Goal: Information Seeking & Learning: Find specific fact

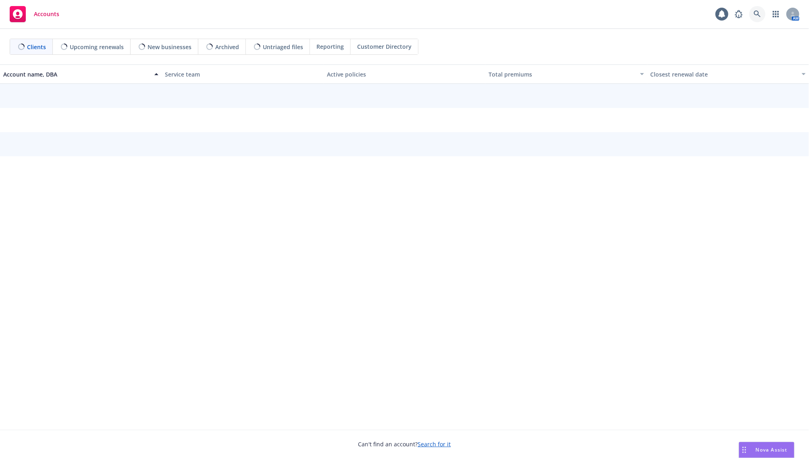
click at [761, 14] on link at bounding box center [757, 14] width 16 height 16
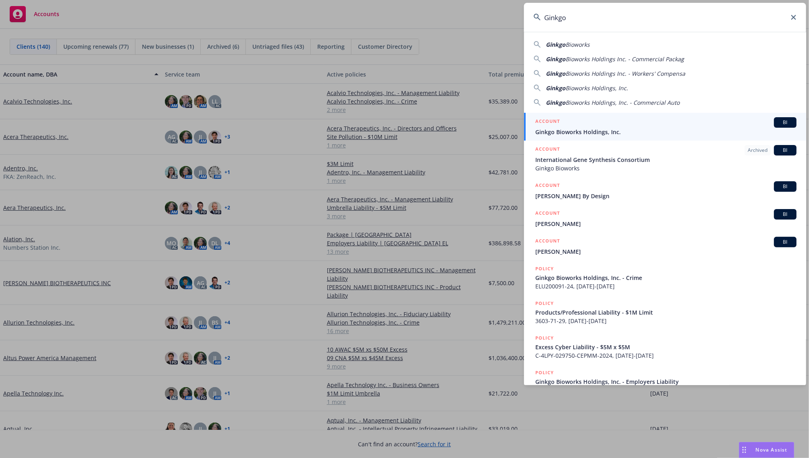
type input "Ginkgo"
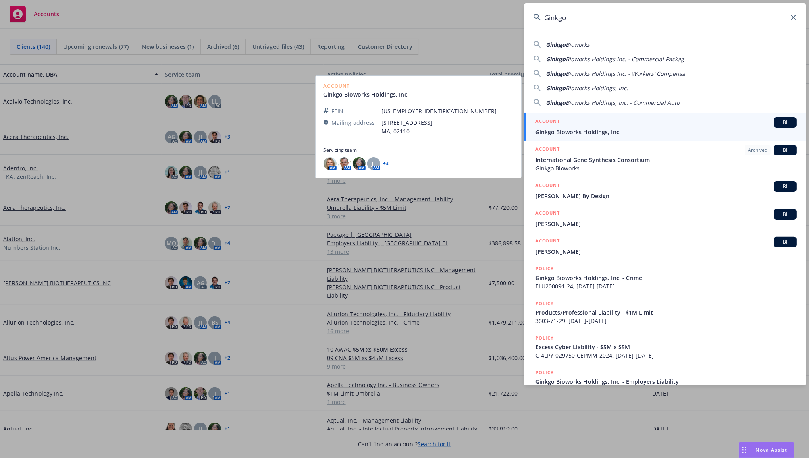
click at [667, 130] on span "Ginkgo Bioworks Holdings, Inc." at bounding box center [665, 132] width 261 height 8
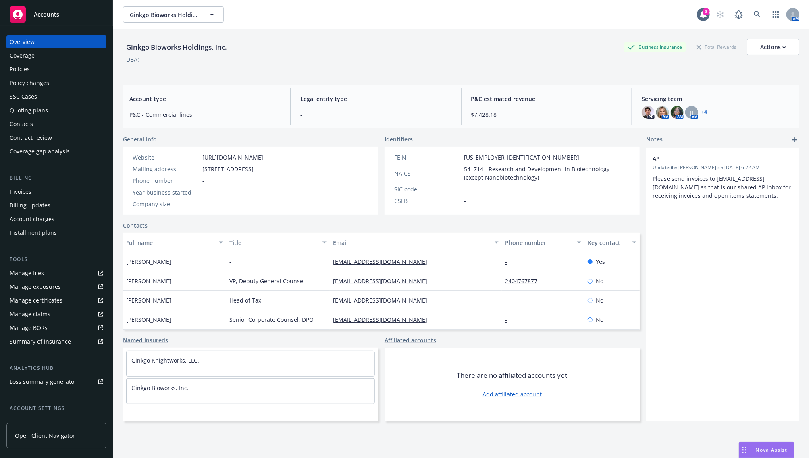
click at [232, 71] on div "Ginkgo Bioworks Holdings, Inc. Business Insurance Total Rewards Actions DBA: -" at bounding box center [461, 55] width 676 height 33
click at [17, 63] on div "Policies" at bounding box center [20, 69] width 20 height 13
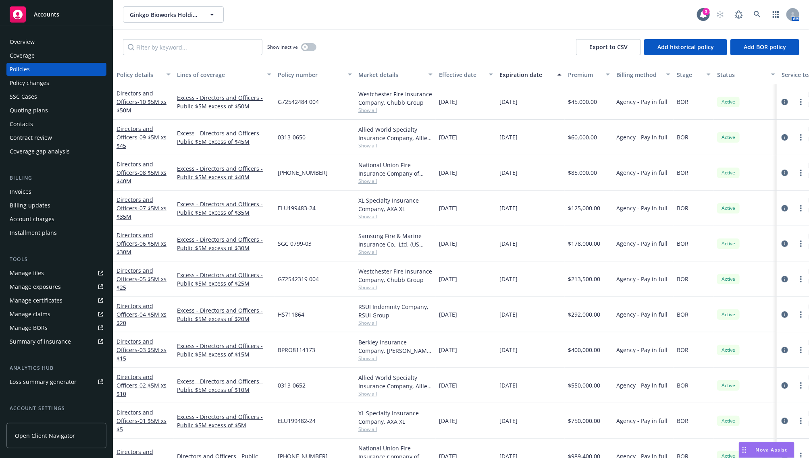
click at [452, 39] on div "Show inactive Export to CSV Add historical policy Add BOR policy" at bounding box center [460, 46] width 695 height 35
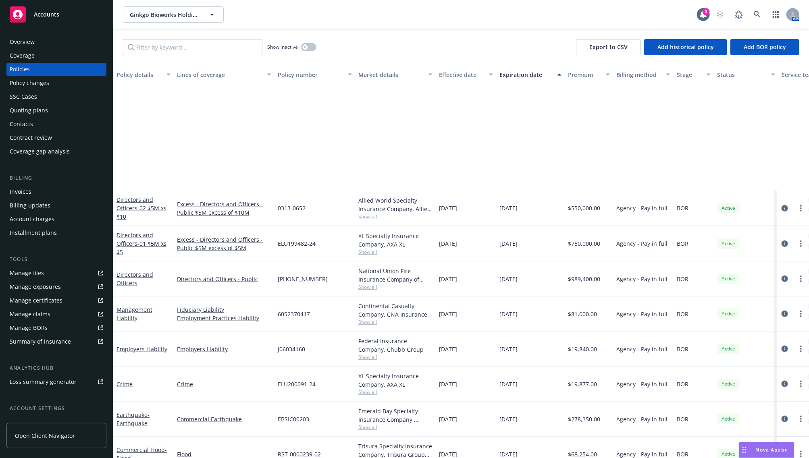
scroll to position [302, 0]
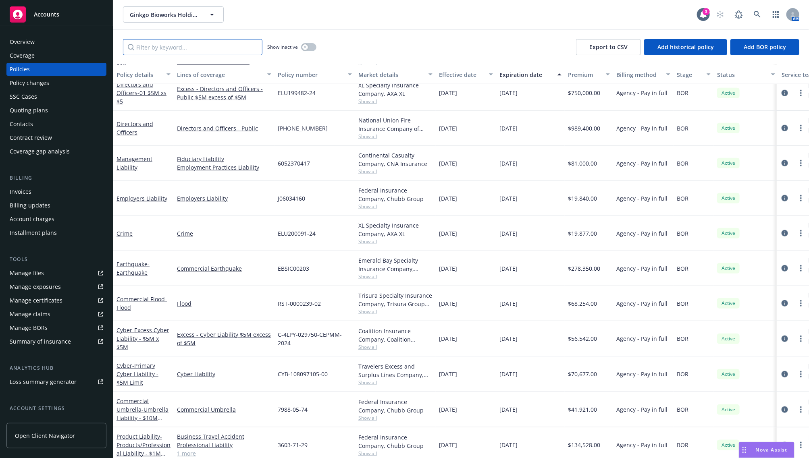
click at [189, 43] on input "Filter by keyword..." at bounding box center [192, 47] width 139 height 16
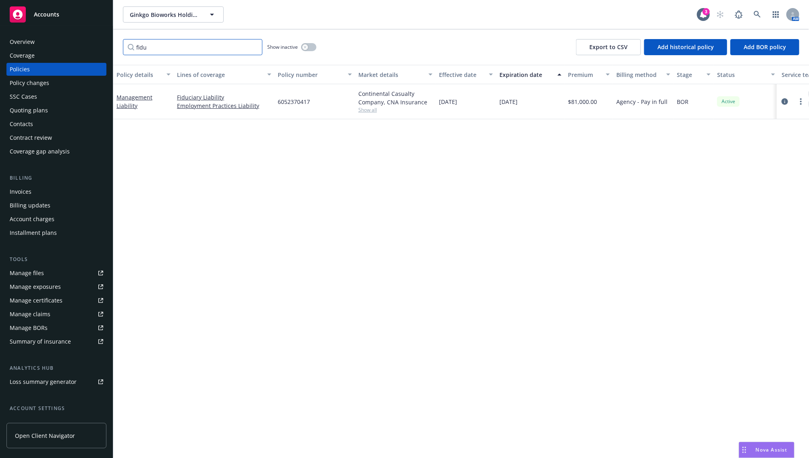
scroll to position [0, 0]
click at [145, 45] on input "fidu" at bounding box center [192, 47] width 139 height 16
type input "[PERSON_NAME]"
click at [128, 103] on link "Crime" at bounding box center [124, 102] width 16 height 8
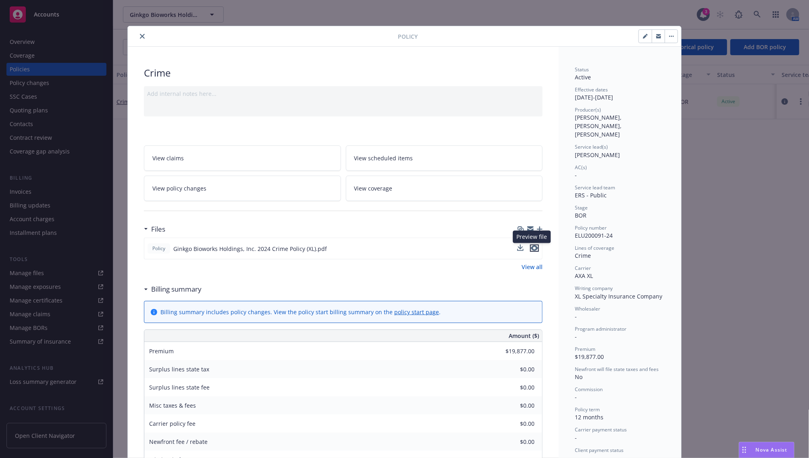
click at [531, 247] on icon "preview file" at bounding box center [534, 248] width 7 height 6
